Goal: Task Accomplishment & Management: Manage account settings

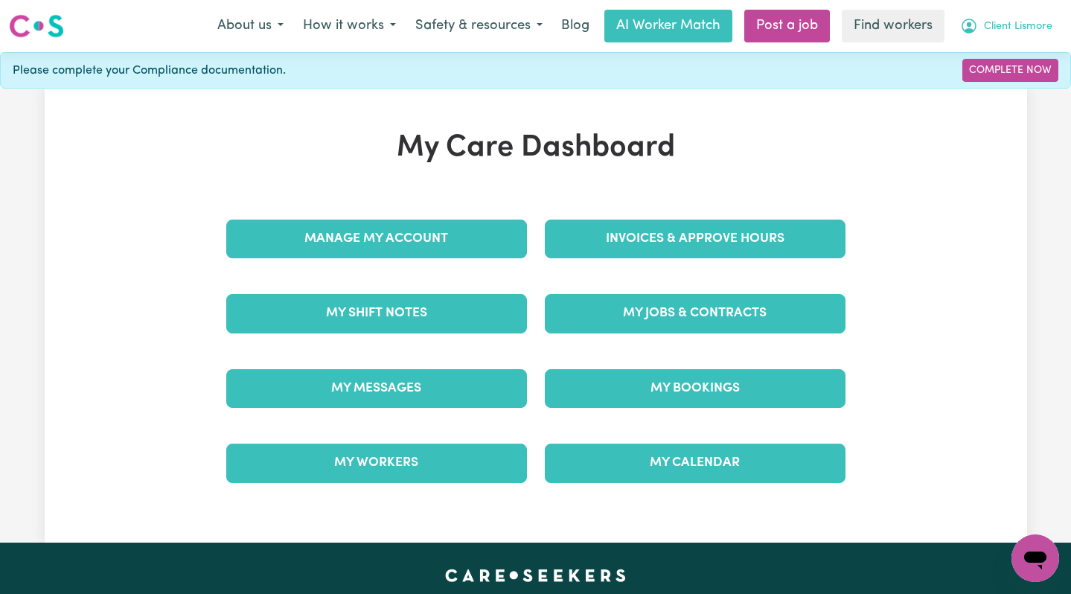
click at [999, 21] on span "Client Lismore" at bounding box center [1018, 27] width 68 height 16
click at [989, 83] on link "Logout" at bounding box center [1003, 85] width 118 height 28
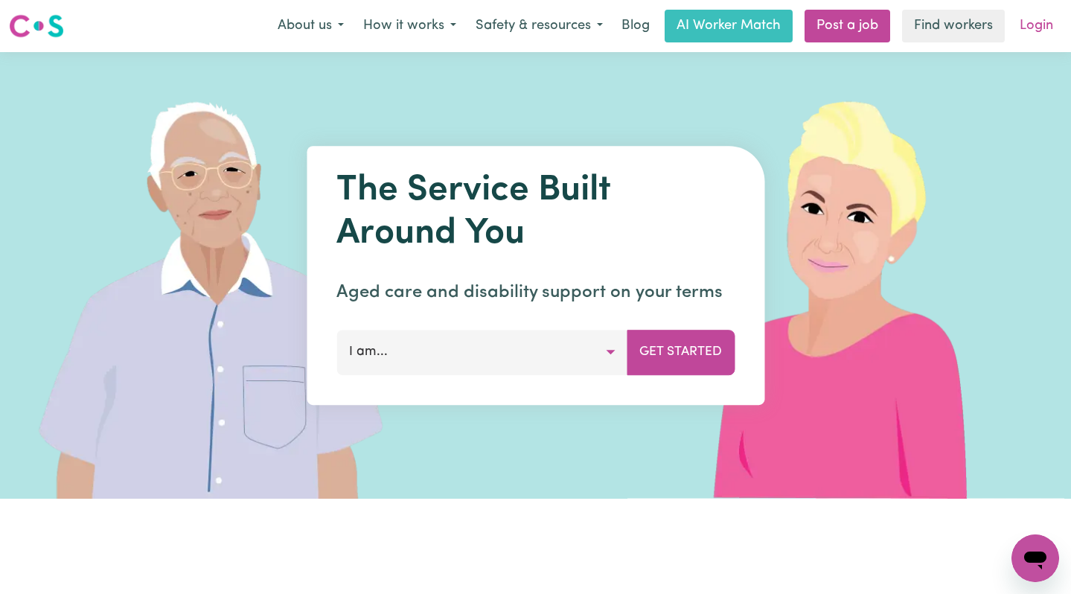
click at [1044, 13] on link "Login" at bounding box center [1036, 26] width 51 height 33
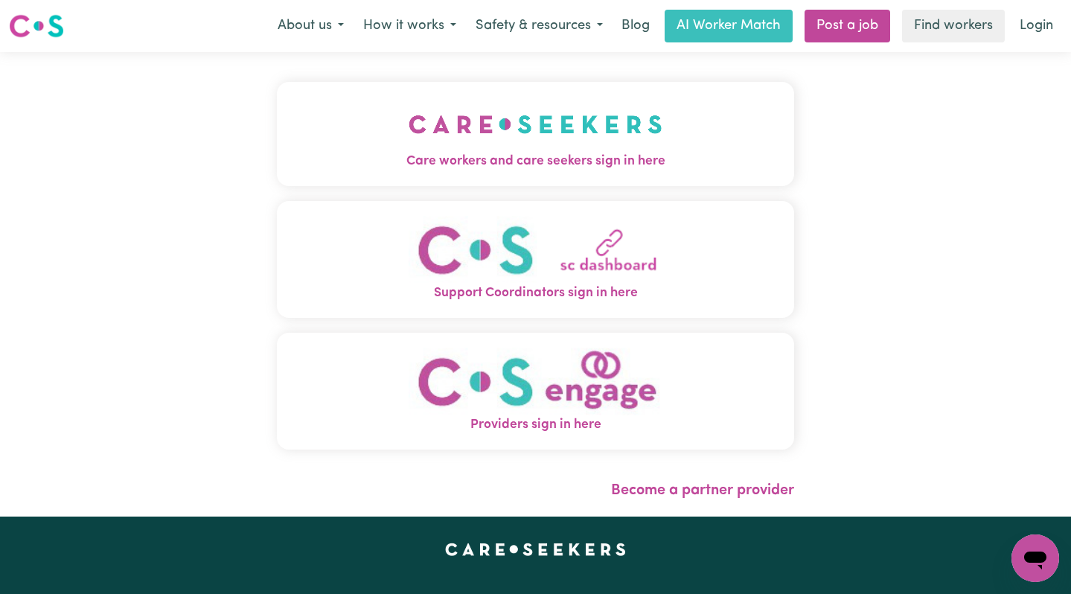
click at [559, 166] on span "Care workers and care seekers sign in here" at bounding box center [536, 161] width 518 height 19
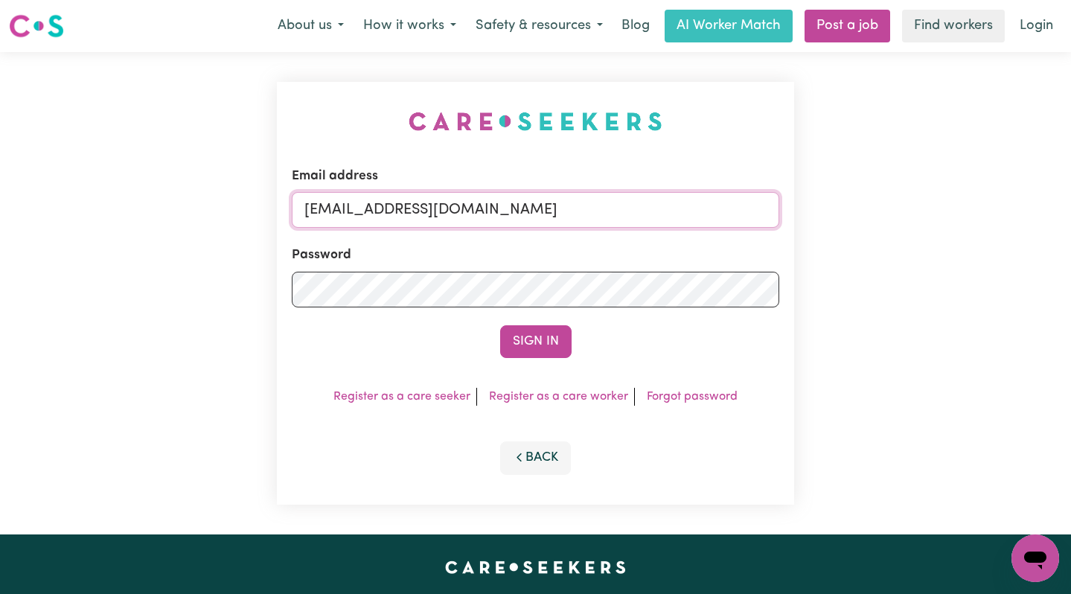
click at [612, 208] on input "[EMAIL_ADDRESS][DOMAIN_NAME]" at bounding box center [536, 210] width 488 height 36
drag, startPoint x: 710, startPoint y: 216, endPoint x: 379, endPoint y: 216, distance: 331.1
click at [379, 216] on input "[EMAIL_ADDRESS][DOMAIN_NAME]" at bounding box center [536, 210] width 488 height 36
paste input "JulieMCA"
type input "[EMAIL_ADDRESS][DOMAIN_NAME]"
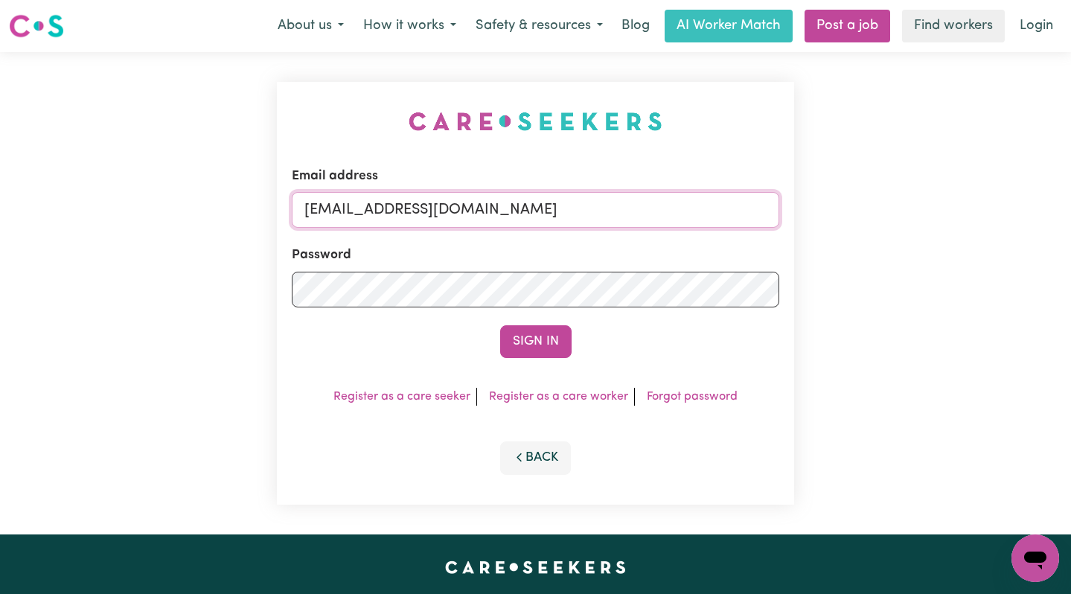
click at [500, 325] on button "Sign In" at bounding box center [535, 341] width 71 height 33
